Goal: Share content: Share content

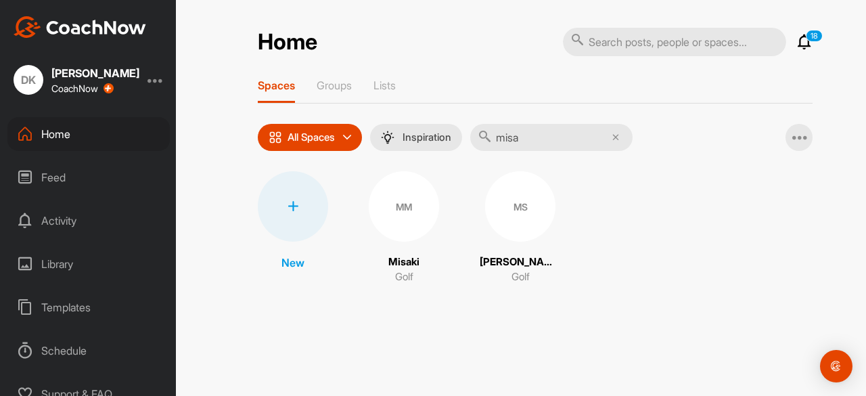
type input "misa"
click at [499, 217] on div "MS" at bounding box center [520, 206] width 70 height 70
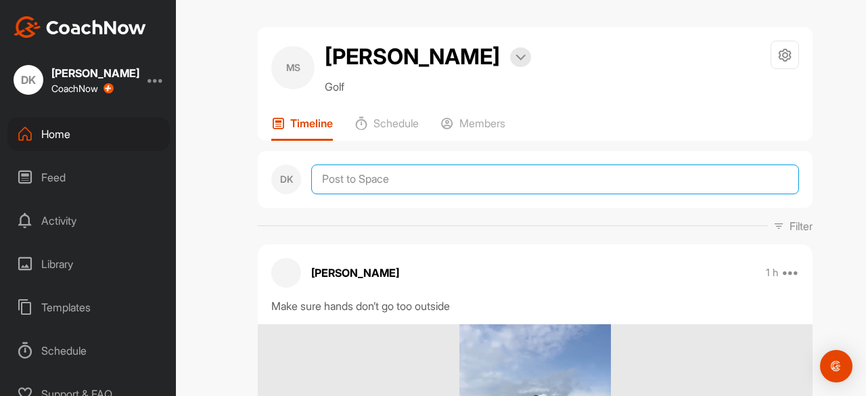
click at [380, 183] on textarea at bounding box center [555, 179] width 488 height 30
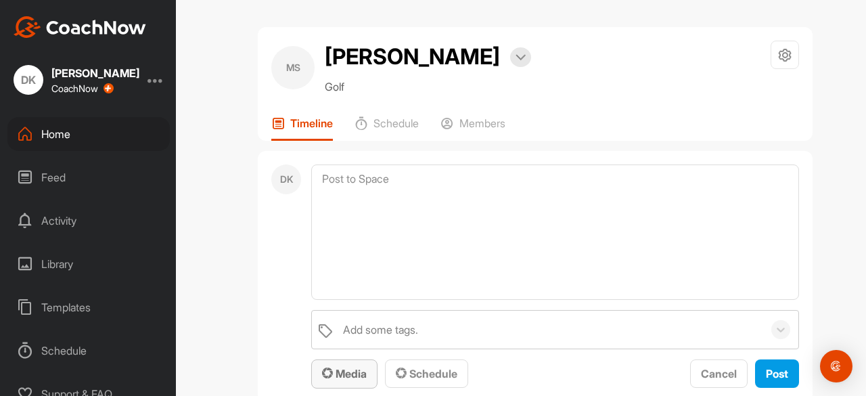
click at [334, 364] on button "Media" at bounding box center [344, 373] width 66 height 29
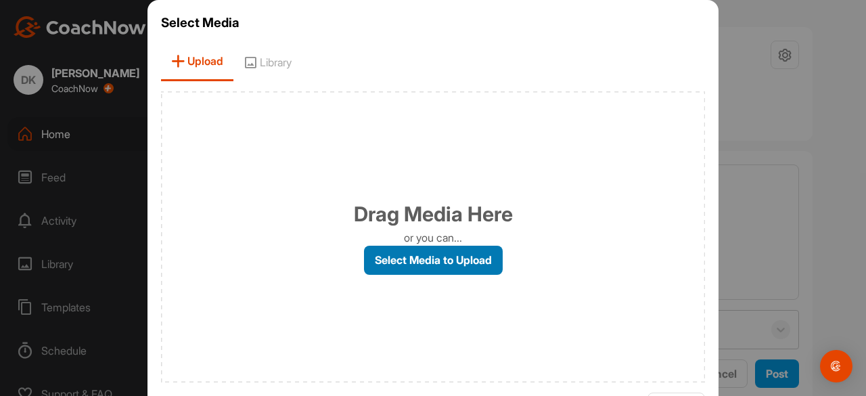
click at [409, 250] on label "Select Media to Upload" at bounding box center [433, 260] width 139 height 29
click at [0, 0] on input "Select Media to Upload" at bounding box center [0, 0] width 0 height 0
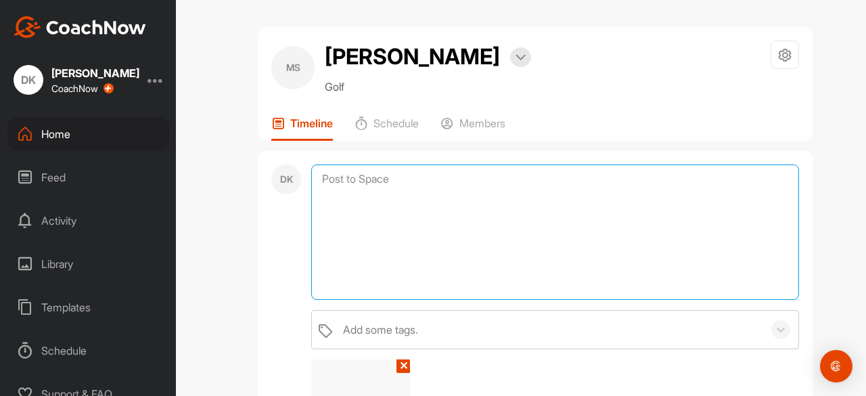
click at [400, 187] on textarea at bounding box center [555, 231] width 488 height 135
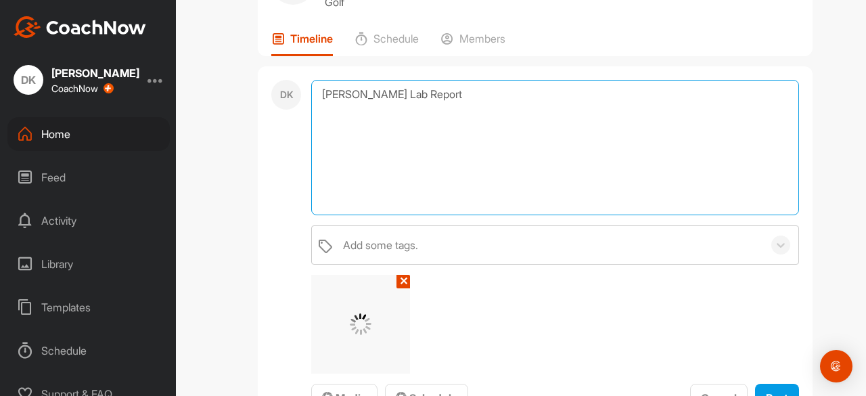
scroll to position [114, 0]
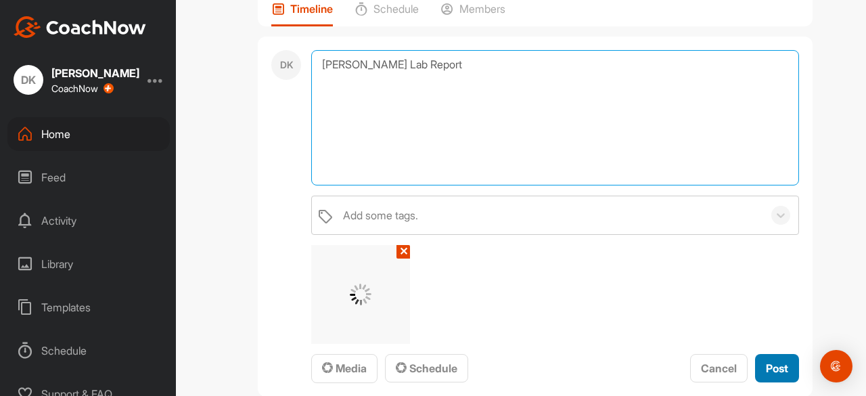
type textarea "[PERSON_NAME] Lab Report"
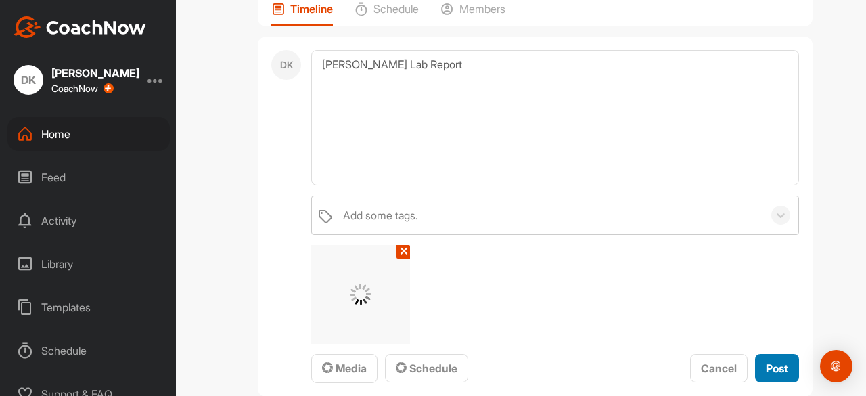
click at [773, 356] on button "Post" at bounding box center [777, 368] width 44 height 29
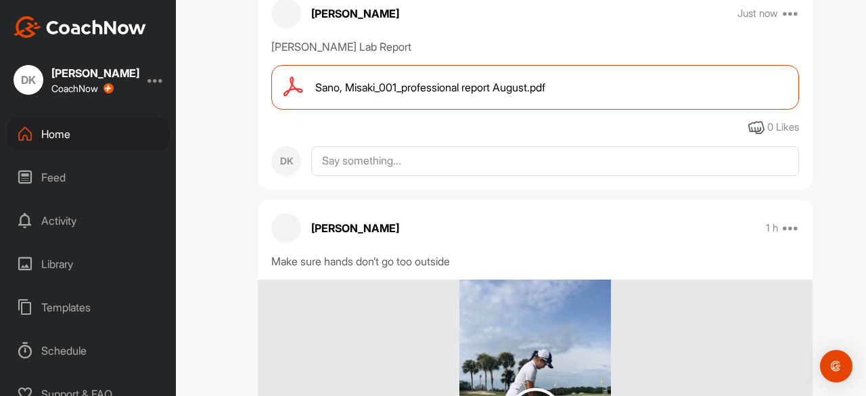
scroll to position [0, 0]
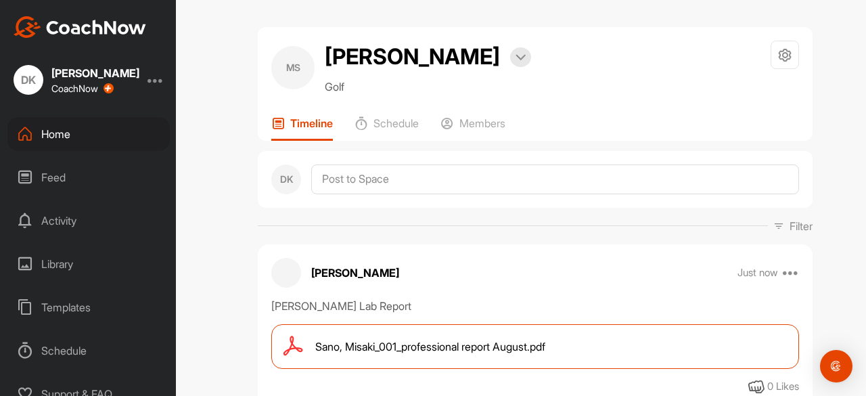
click at [227, 202] on div "MS [PERSON_NAME] Bookings Golf Space Settings Your Notifications Leave Space Ti…" at bounding box center [535, 198] width 662 height 396
